Goal: Communication & Community: Participate in discussion

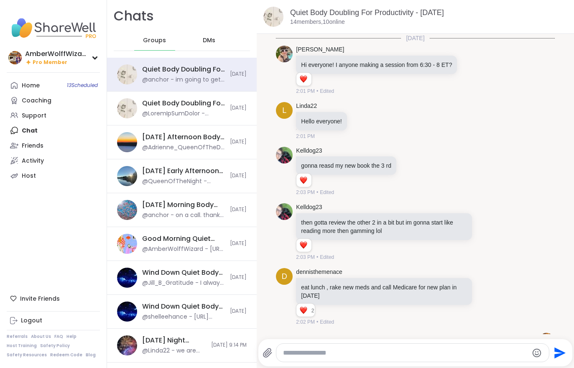
scroll to position [1120, 0]
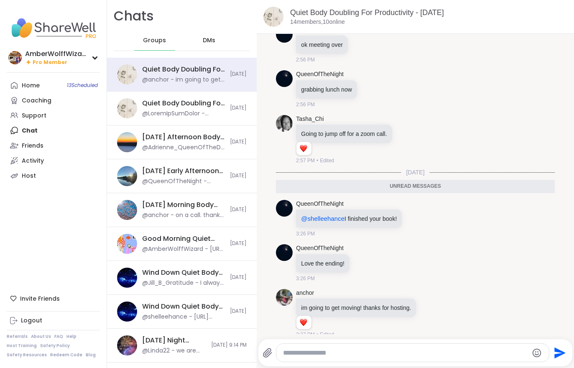
click at [36, 89] on div "Home 13 Scheduled" at bounding box center [31, 86] width 18 height 8
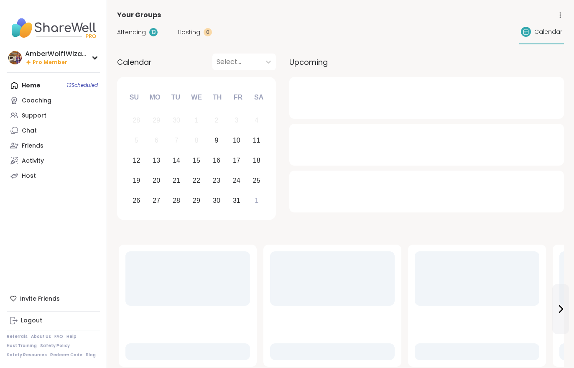
click at [196, 30] on span "Hosting" at bounding box center [189, 32] width 23 height 9
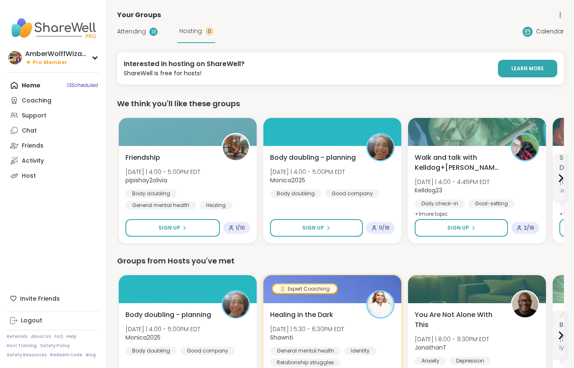
click at [137, 33] on span "Attending" at bounding box center [131, 31] width 29 height 9
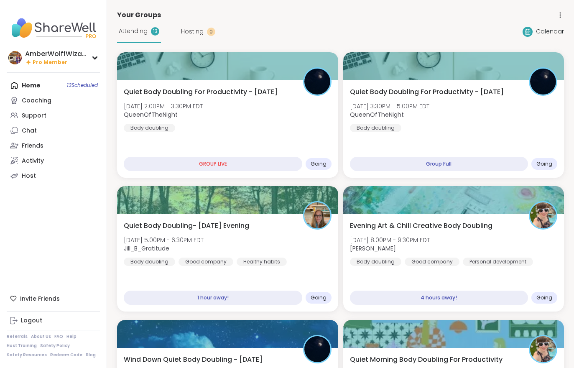
click at [483, 110] on div "Quiet Body Doubling For Productivity - [DATE] [DATE] 3:30PM - 5:00PM EDT QueenO…" at bounding box center [454, 109] width 208 height 45
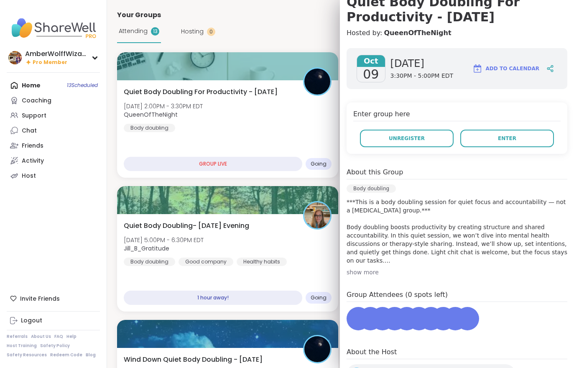
scroll to position [90, 0]
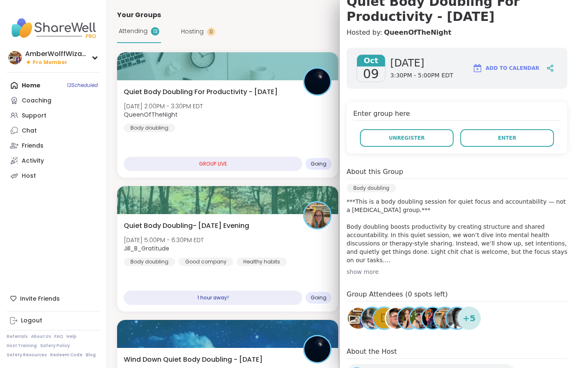
click at [497, 138] on button "Enter" at bounding box center [507, 138] width 94 height 18
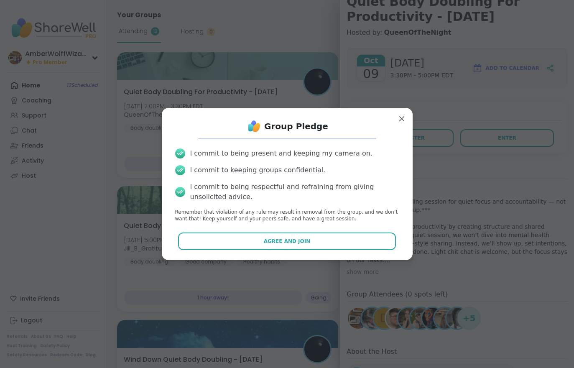
click at [320, 248] on button "Agree and Join" at bounding box center [287, 242] width 218 height 18
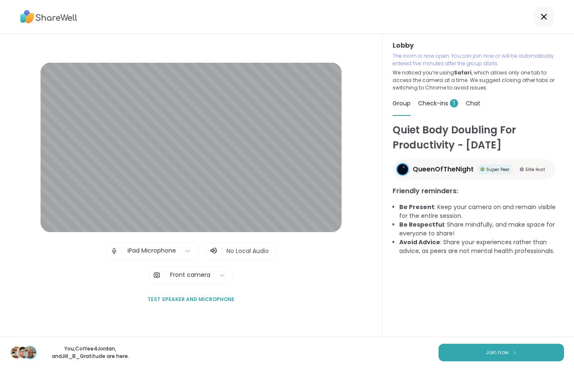
click at [496, 347] on button "Join now" at bounding box center [501, 353] width 125 height 18
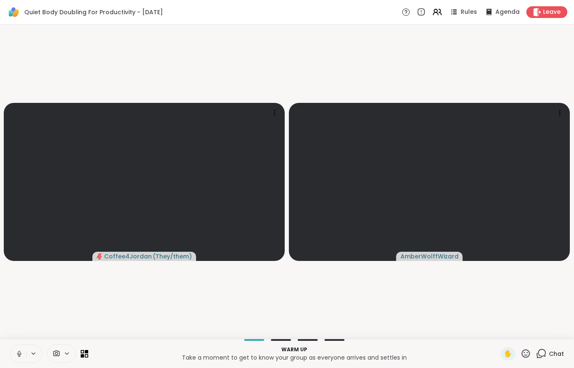
click at [13, 350] on button at bounding box center [18, 354] width 16 height 18
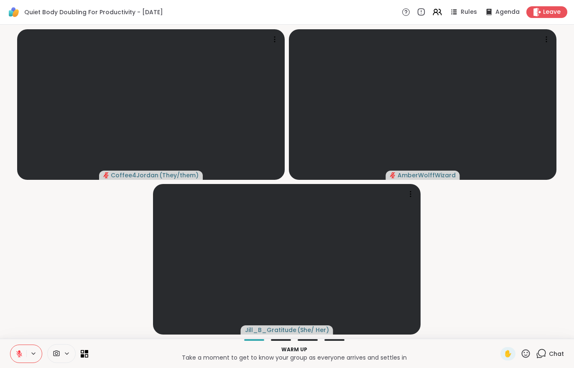
click at [18, 346] on button at bounding box center [18, 354] width 16 height 18
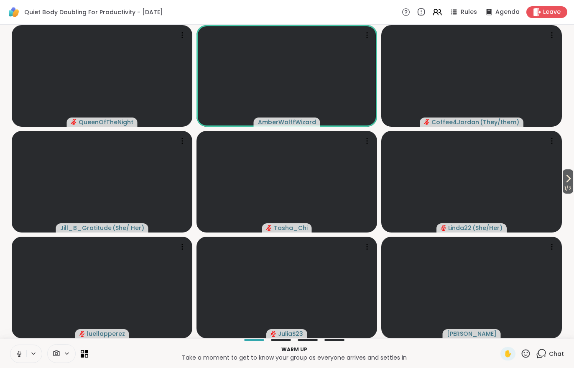
click at [572, 176] on icon at bounding box center [568, 179] width 10 height 10
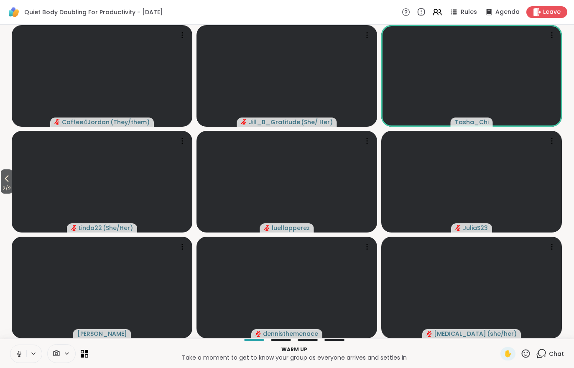
click at [4, 186] on span "2 / 2" at bounding box center [7, 189] width 12 height 10
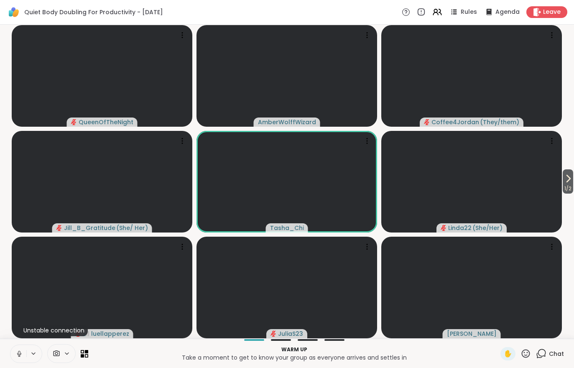
click at [12, 355] on button at bounding box center [18, 354] width 16 height 18
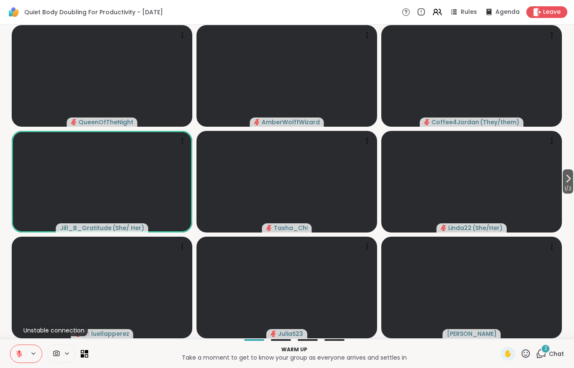
click at [18, 354] on icon at bounding box center [19, 354] width 8 height 8
click at [11, 348] on button at bounding box center [17, 354] width 17 height 18
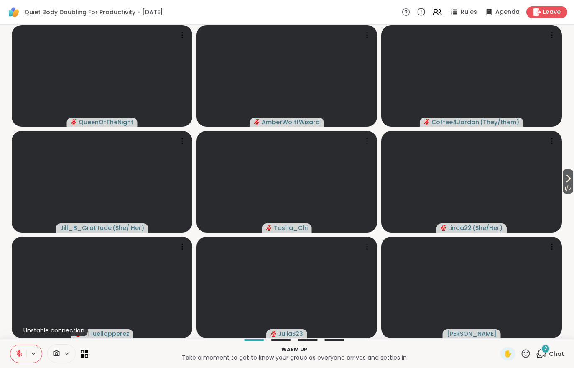
click at [21, 350] on icon at bounding box center [19, 354] width 8 height 8
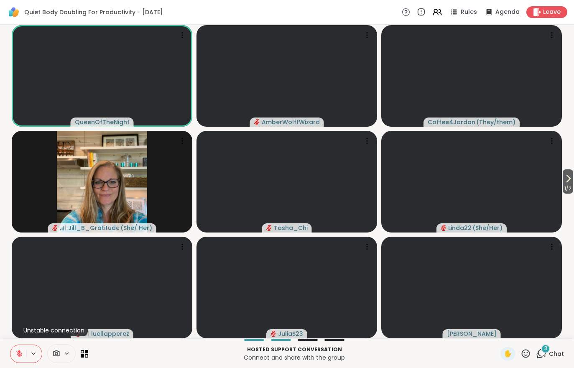
click at [510, 353] on span "✋" at bounding box center [508, 354] width 8 height 10
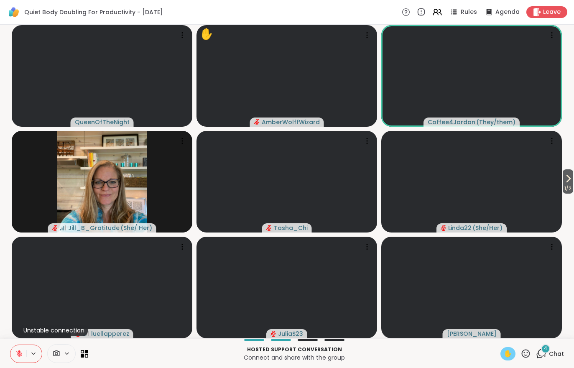
click at [552, 360] on div "4 Chat" at bounding box center [550, 353] width 28 height 13
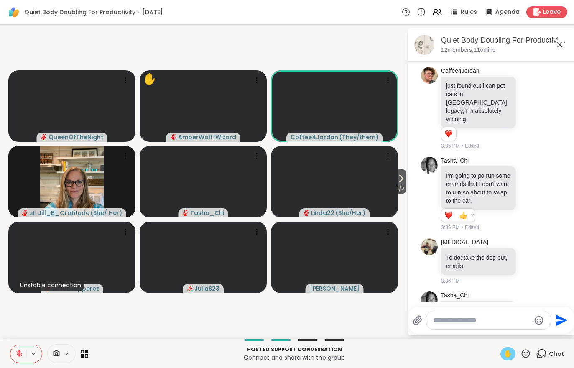
scroll to position [1125, 0]
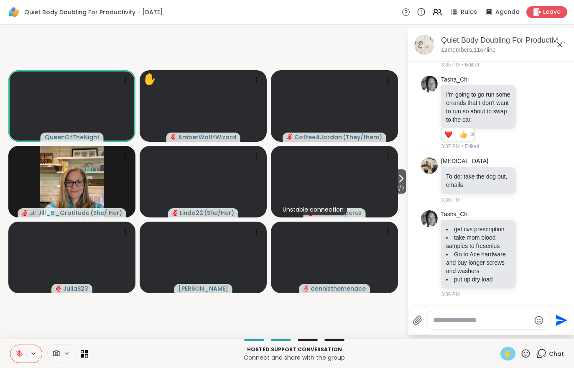
click at [20, 362] on button at bounding box center [18, 354] width 16 height 18
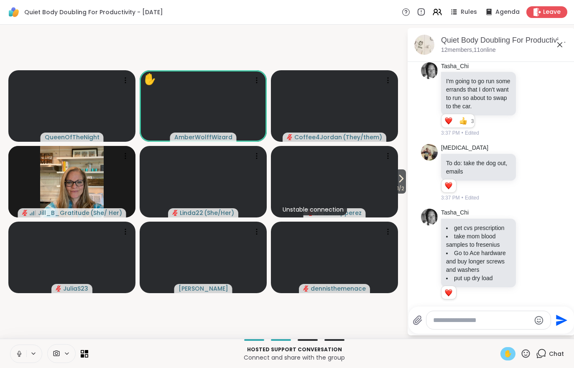
scroll to position [1149, 0]
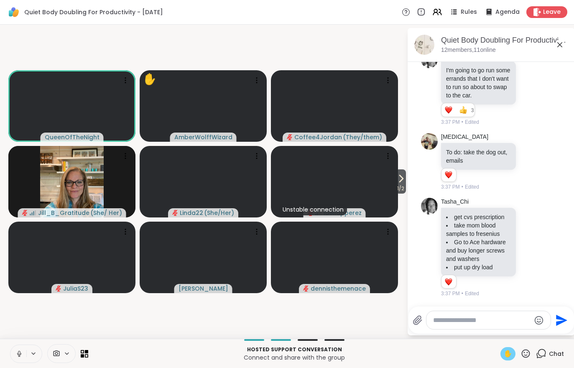
click at [18, 355] on icon at bounding box center [19, 354] width 8 height 8
click at [561, 353] on span "Chat" at bounding box center [556, 354] width 15 height 8
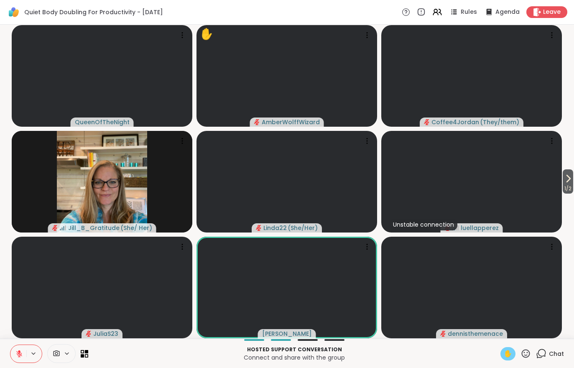
click at [511, 359] on div "✋" at bounding box center [508, 353] width 15 height 13
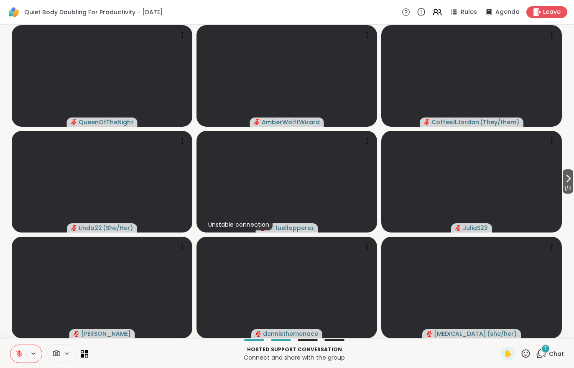
click at [572, 171] on button "1 / 2" at bounding box center [568, 181] width 10 height 24
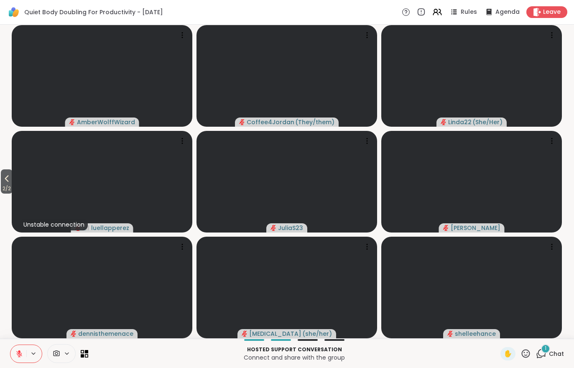
click at [547, 357] on icon at bounding box center [541, 353] width 10 height 10
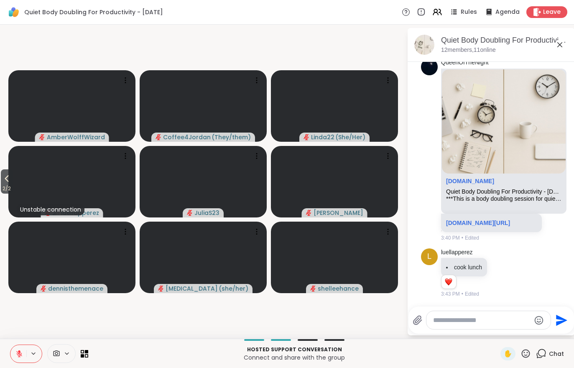
scroll to position [1410, 0]
click at [553, 14] on span "Leave" at bounding box center [552, 12] width 18 height 8
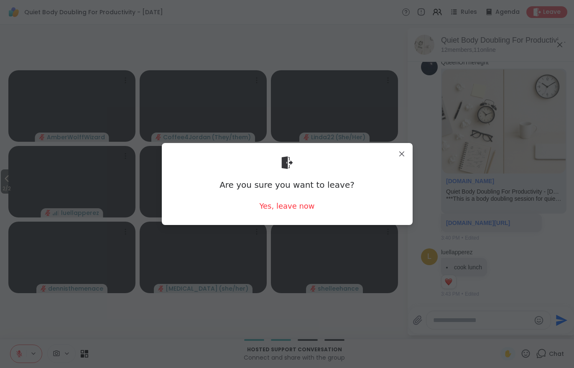
click at [290, 210] on div "Yes, leave now" at bounding box center [286, 206] width 55 height 10
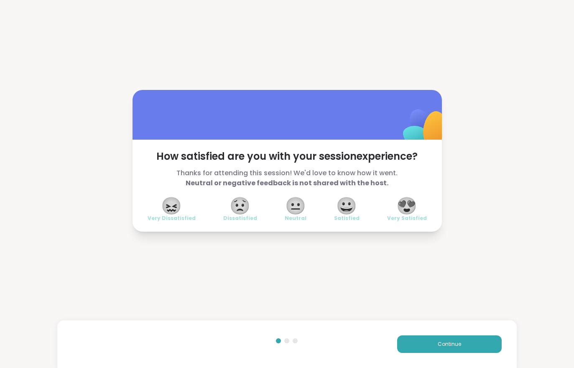
click at [423, 346] on button "Continue" at bounding box center [449, 344] width 105 height 18
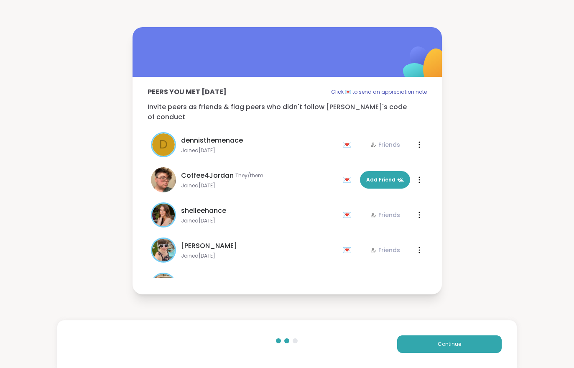
click at [423, 346] on button "Continue" at bounding box center [449, 344] width 105 height 18
click at [427, 350] on button "Continue" at bounding box center [449, 344] width 105 height 18
